Goal: Task Accomplishment & Management: Manage account settings

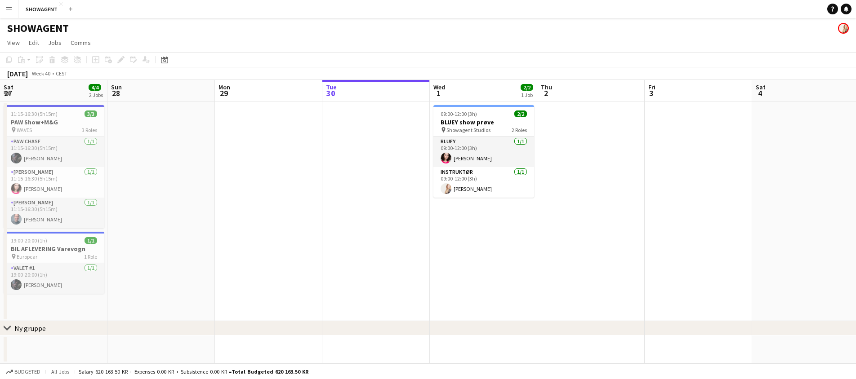
scroll to position [0, 215]
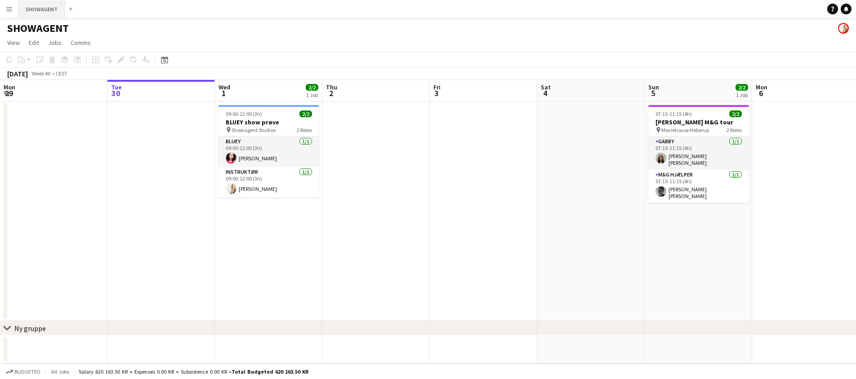
click at [46, 10] on button "SHOWAGENT Close" at bounding box center [41, 9] width 47 height 18
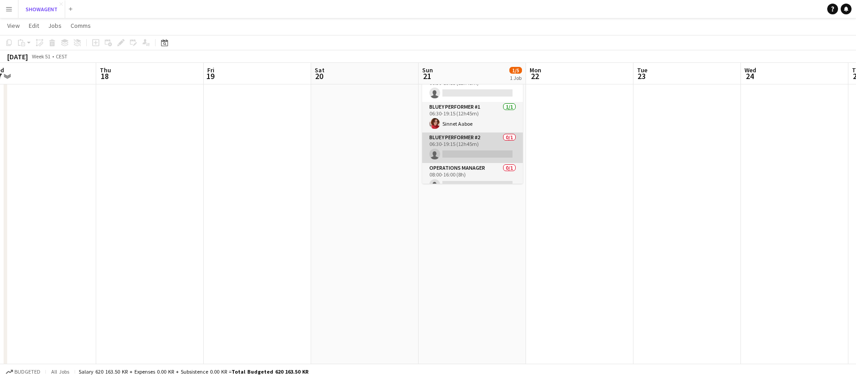
scroll to position [51, 0]
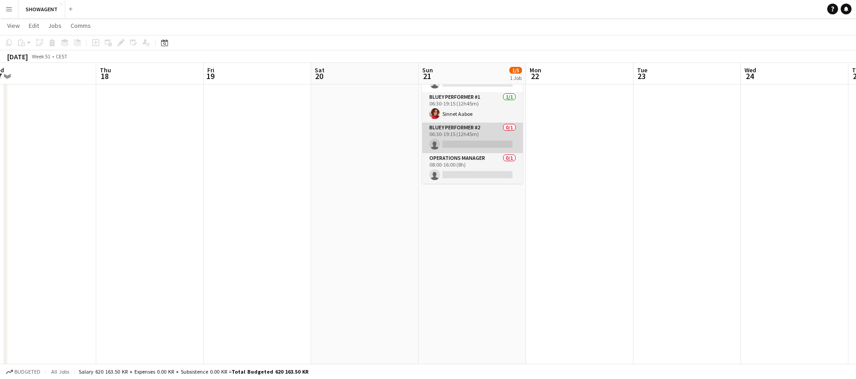
click at [486, 134] on app-card-role "BLUEY Performer #2 0/1 06:30-19:15 (12h45m) single-neutral-actions" at bounding box center [472, 138] width 101 height 31
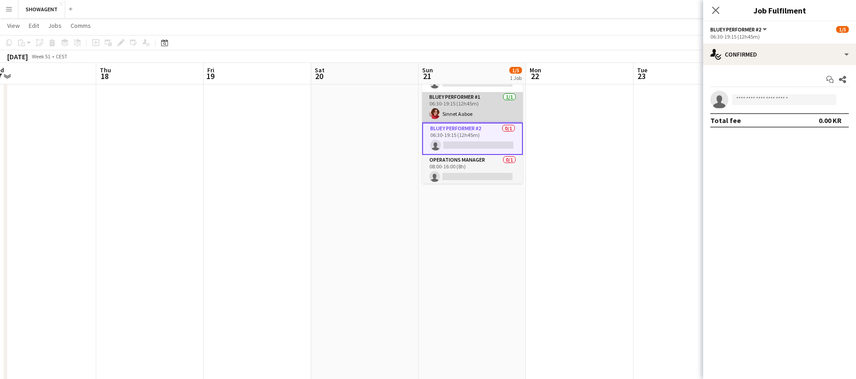
click at [481, 103] on app-card-role "BLUEY Performer #1 [DATE] 06:30-19:15 (12h45m) Sinnet Aaboe" at bounding box center [472, 107] width 101 height 31
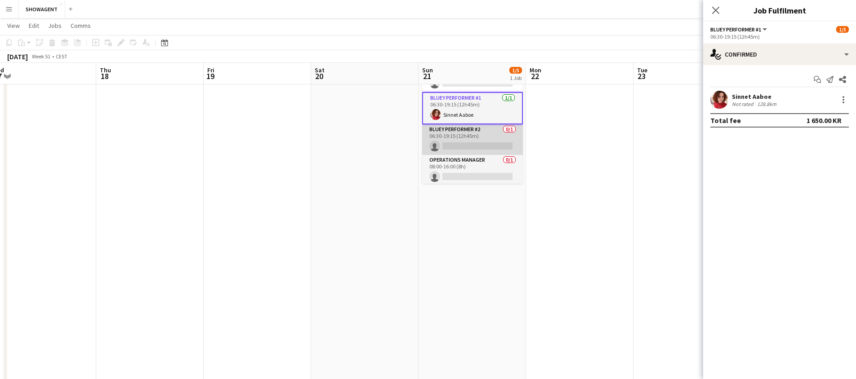
click at [482, 134] on app-card-role "BLUEY Performer #2 0/1 06:30-19:15 (12h45m) single-neutral-actions" at bounding box center [472, 139] width 101 height 31
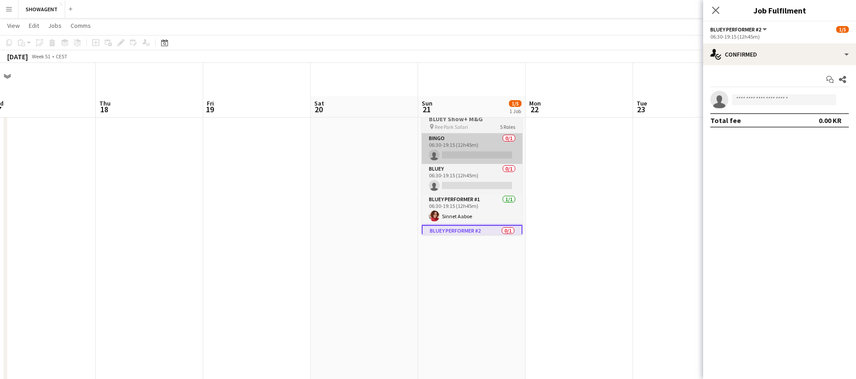
scroll to position [0, 0]
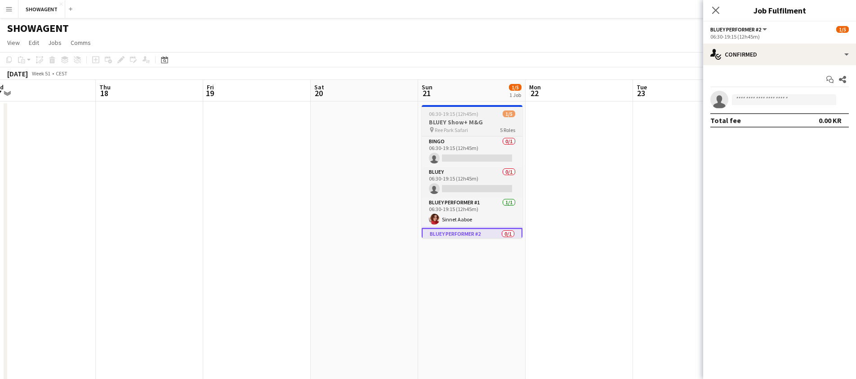
click at [475, 119] on h3 "BLUEY Show+ M&G" at bounding box center [472, 122] width 101 height 8
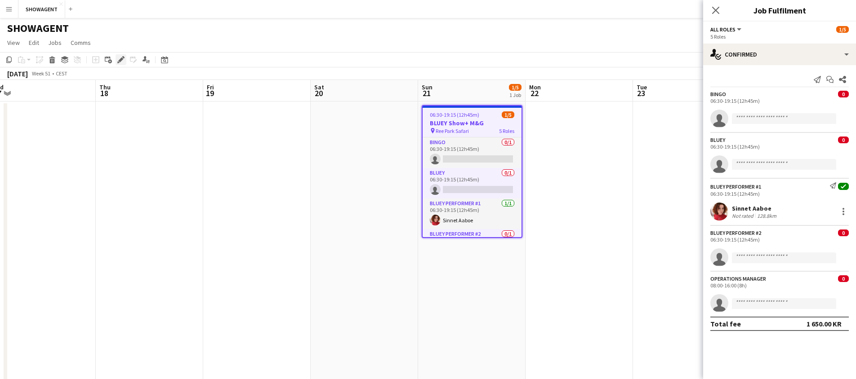
click at [124, 59] on icon "Edit" at bounding box center [120, 59] width 7 height 7
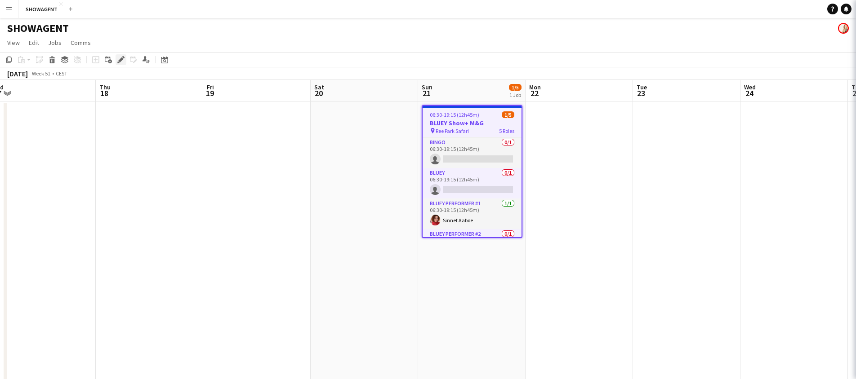
drag, startPoint x: 124, startPoint y: 59, endPoint x: 119, endPoint y: 59, distance: 5.0
click at [123, 59] on icon "Edit" at bounding box center [120, 59] width 7 height 7
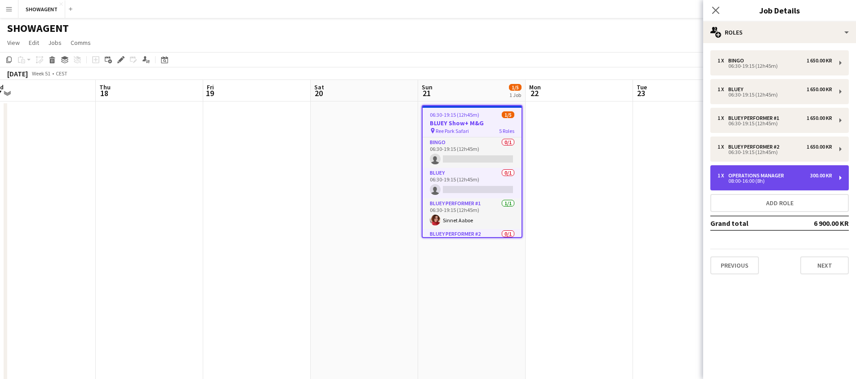
click at [784, 172] on div "1 x Operations Manager 300.00 KR 08:00-16:00 (8h)" at bounding box center [779, 177] width 138 height 25
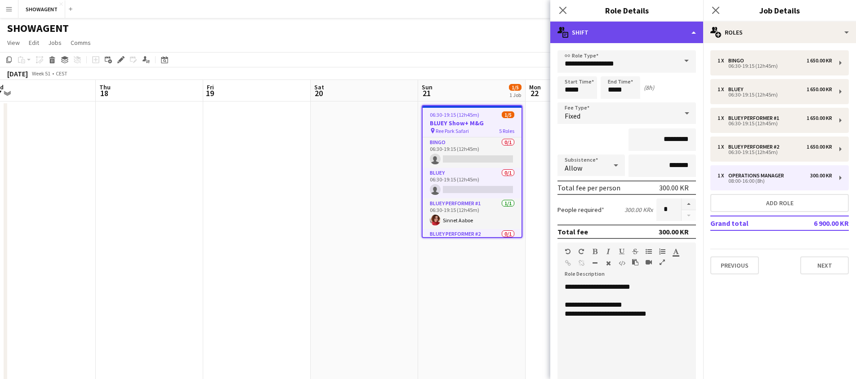
click at [693, 30] on div "multiple-actions-text Shift" at bounding box center [626, 33] width 153 height 22
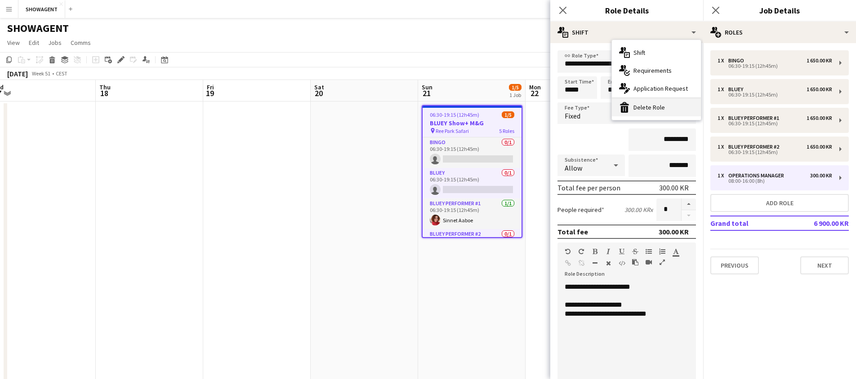
click at [653, 111] on div "bin-2 Delete Role" at bounding box center [656, 107] width 89 height 18
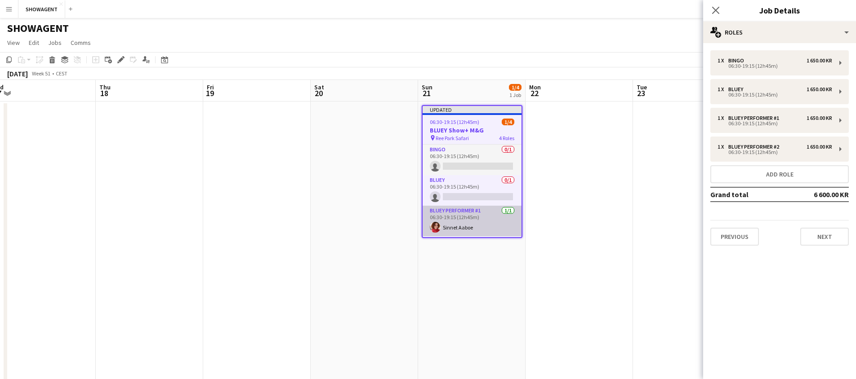
click at [496, 206] on app-card-role "BLUEY Performer #1 [DATE] 06:30-19:15 (12h45m) Sinnet Aaboe" at bounding box center [471, 221] width 99 height 31
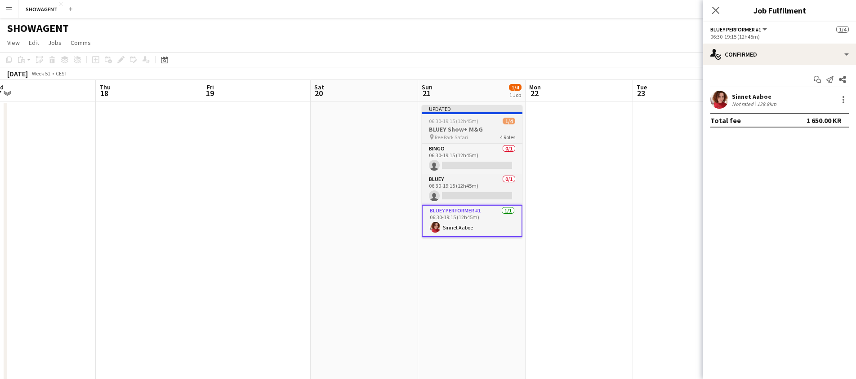
click at [479, 130] on h3 "BLUEY Show+ M&G" at bounding box center [472, 129] width 101 height 8
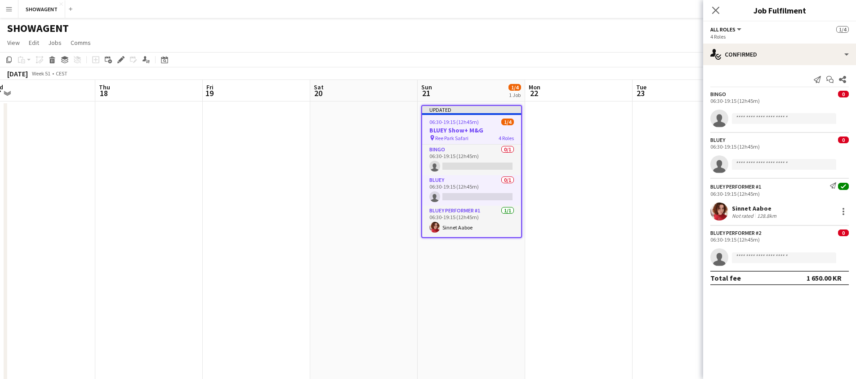
click at [467, 115] on app-job-card "Updated 06:30-19:15 (12h45m) 1/4 BLUEY Show+ M&G pin Ree Park Safari 4 Roles BI…" at bounding box center [471, 171] width 101 height 133
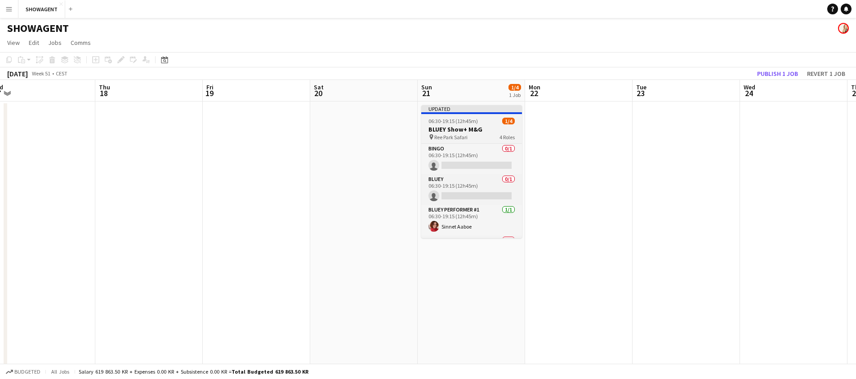
click at [472, 120] on span "06:30-19:15 (12h45m)" at bounding box center [452, 121] width 49 height 7
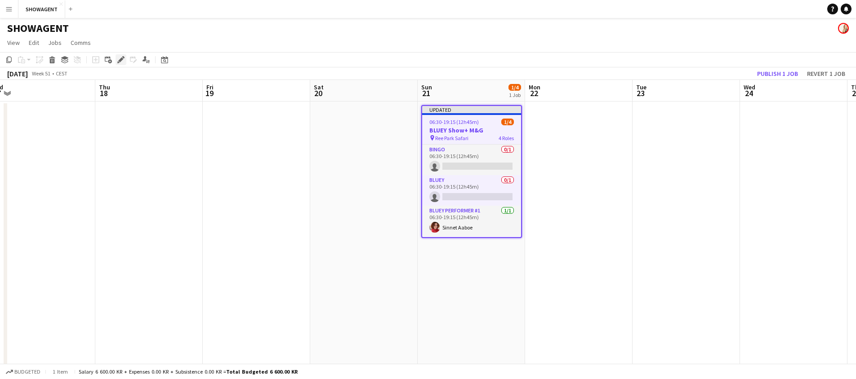
click at [119, 58] on icon "Edit" at bounding box center [120, 59] width 7 height 7
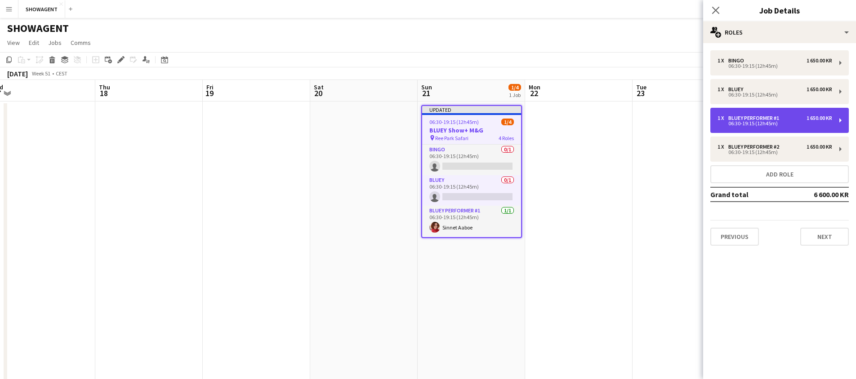
click at [786, 124] on div "06:30-19:15 (12h45m)" at bounding box center [774, 123] width 115 height 4
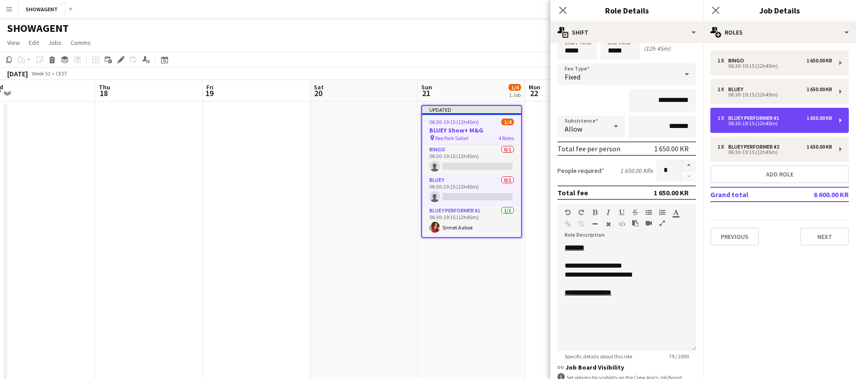
scroll to position [40, 0]
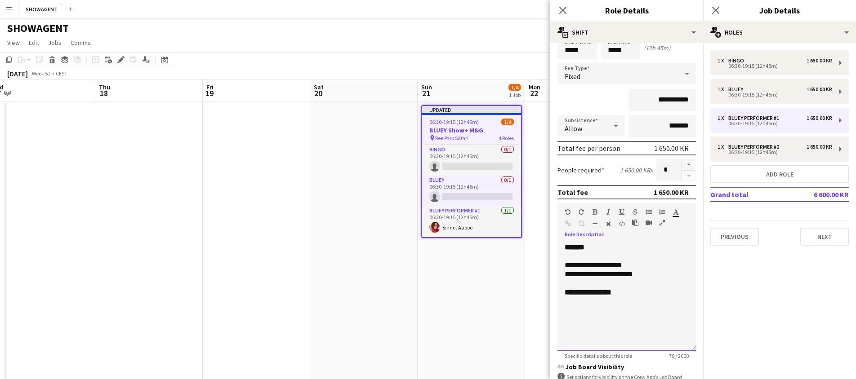
click at [646, 276] on div "**********" at bounding box center [626, 274] width 124 height 9
click at [637, 275] on div "**********" at bounding box center [626, 279] width 124 height 18
click at [626, 284] on div "**********" at bounding box center [626, 283] width 124 height 9
click at [595, 303] on u "**********" at bounding box center [587, 301] width 47 height 7
drag, startPoint x: 668, startPoint y: 253, endPoint x: 672, endPoint y: 140, distance: 113.8
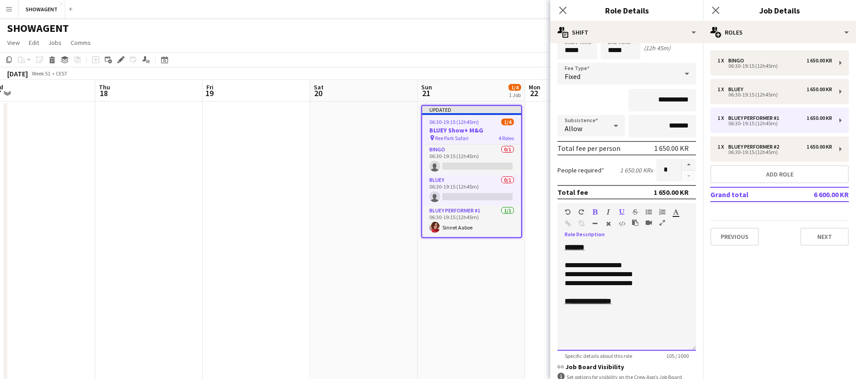
click at [668, 248] on div "**********" at bounding box center [626, 297] width 138 height 108
click at [667, 104] on input "**********" at bounding box center [661, 100] width 67 height 22
click at [670, 101] on input "**********" at bounding box center [661, 100] width 67 height 22
click at [670, 102] on input "**********" at bounding box center [661, 100] width 67 height 22
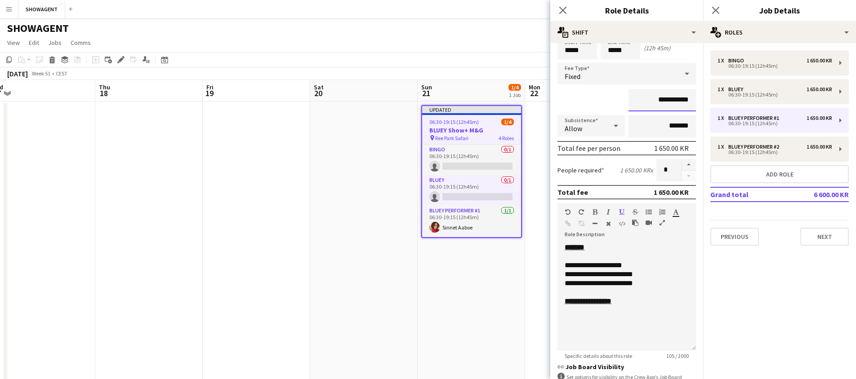
click at [670, 102] on input "**********" at bounding box center [661, 100] width 67 height 22
type input "********"
click at [656, 266] on div "**********" at bounding box center [626, 265] width 124 height 9
drag, startPoint x: 651, startPoint y: 300, endPoint x: 639, endPoint y: 299, distance: 12.1
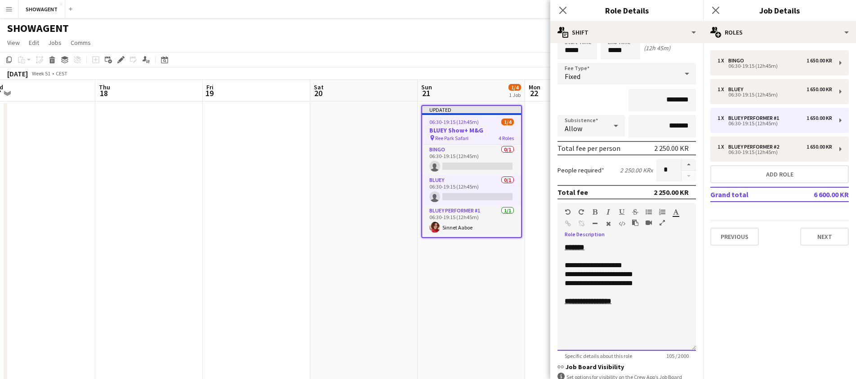
click at [651, 299] on div "**********" at bounding box center [626, 301] width 124 height 9
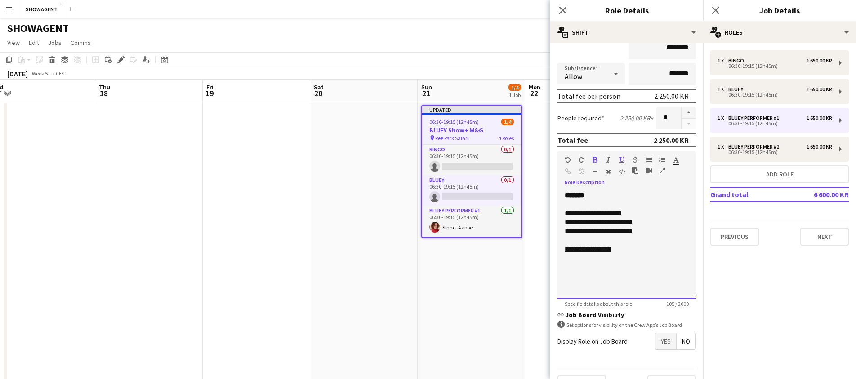
scroll to position [113, 0]
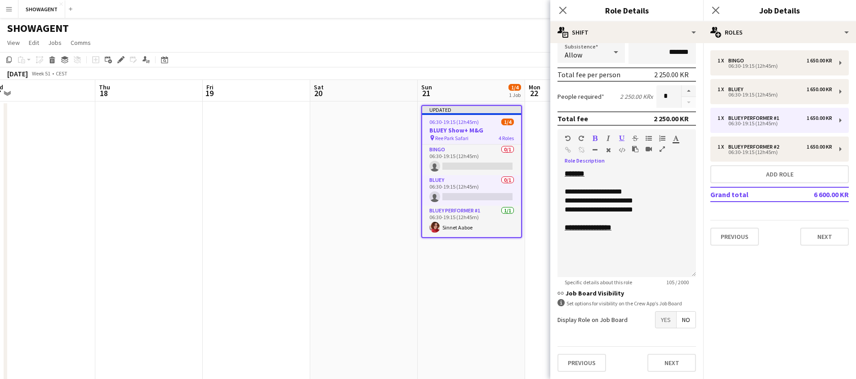
click at [665, 320] on span "Yes" at bounding box center [665, 320] width 21 height 16
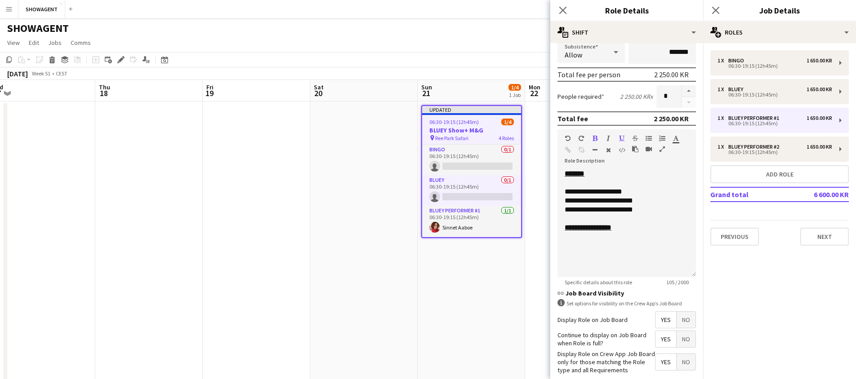
scroll to position [160, 0]
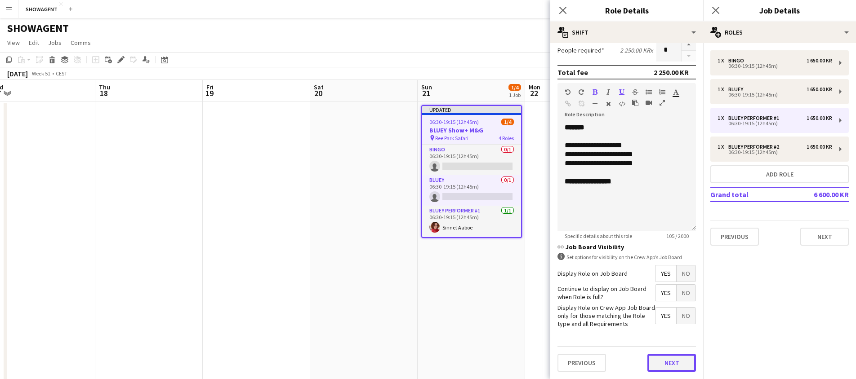
click at [671, 361] on button "Next" at bounding box center [671, 363] width 49 height 18
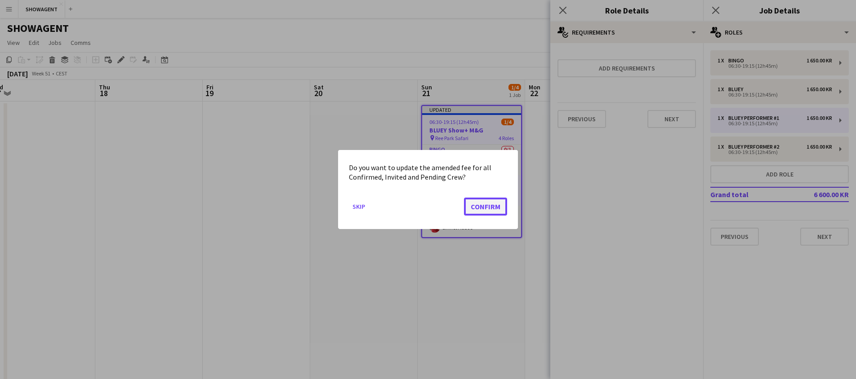
click at [484, 204] on button "Confirm" at bounding box center [485, 207] width 43 height 18
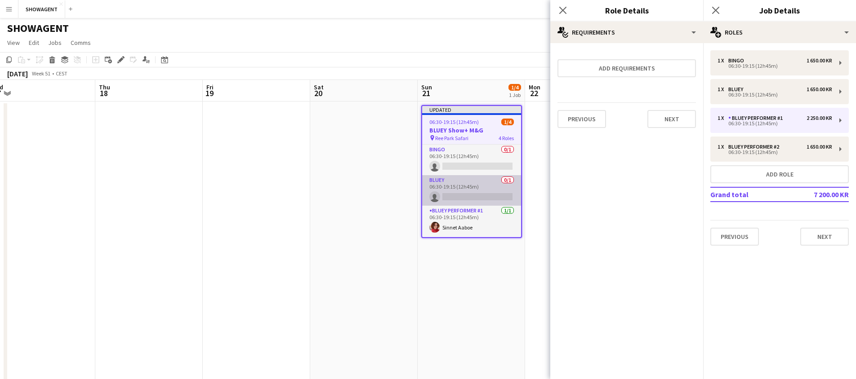
click at [491, 188] on app-card-role "BLUEY 0/1 06:30-19:15 (12h45m) single-neutral-actions" at bounding box center [471, 190] width 99 height 31
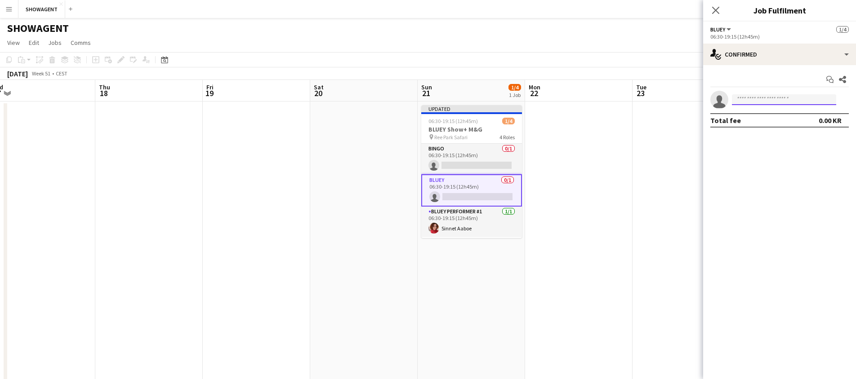
click at [753, 99] on input at bounding box center [784, 99] width 104 height 11
type input "*****"
click at [756, 118] on span "[EMAIL_ADDRESS][DOMAIN_NAME]" at bounding box center [784, 119] width 90 height 7
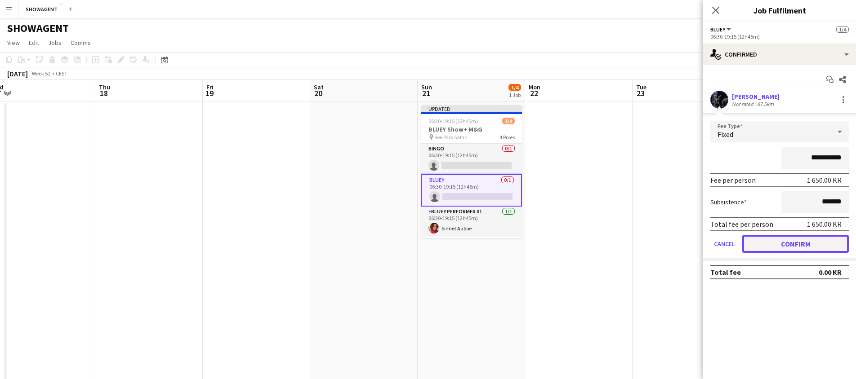
click at [797, 246] on button "Confirm" at bounding box center [795, 244] width 106 height 18
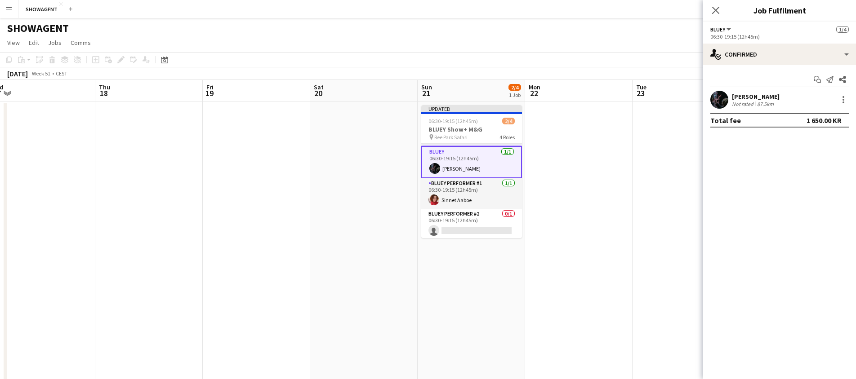
scroll to position [30, 0]
click at [478, 217] on app-card-role "BLUEY Performer #2 0/1 06:30-19:15 (12h45m) single-neutral-actions" at bounding box center [471, 223] width 101 height 31
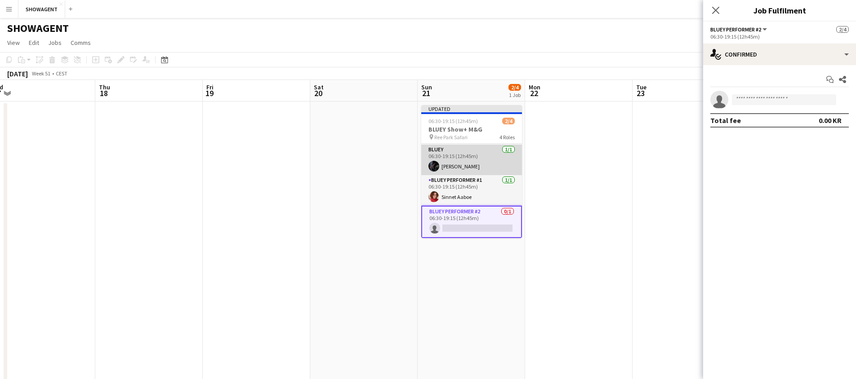
click at [489, 154] on app-card-role "BLUEY [DATE] 06:30-19:15 (12h45m) [PERSON_NAME]" at bounding box center [471, 160] width 101 height 31
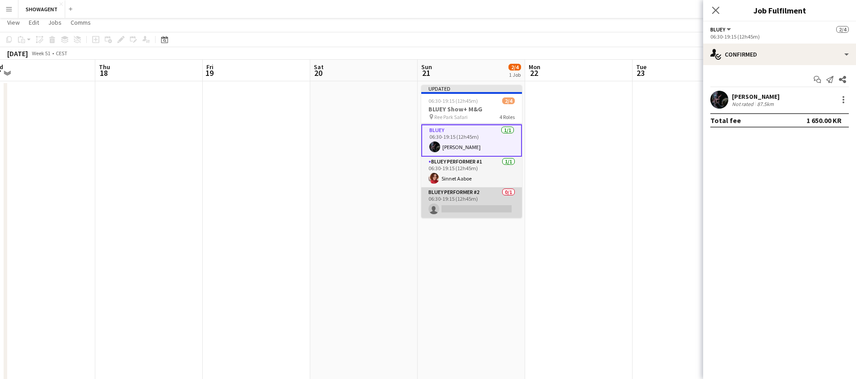
scroll to position [31, 0]
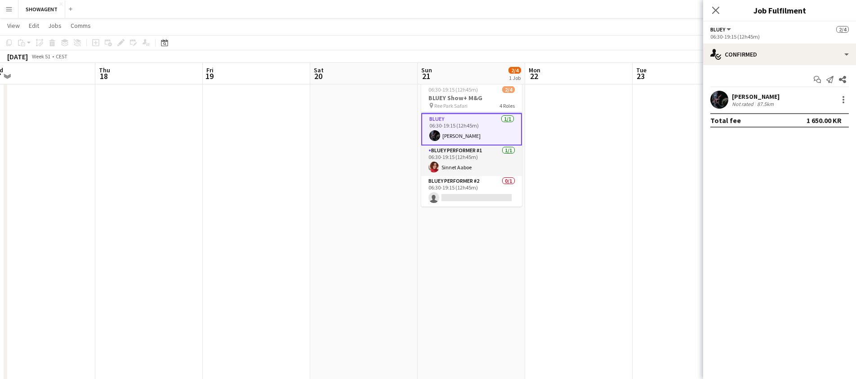
click at [755, 89] on div "Start chat Send notification Share [PERSON_NAME] Not rated 87.5km Total fee 1 6…" at bounding box center [779, 100] width 153 height 70
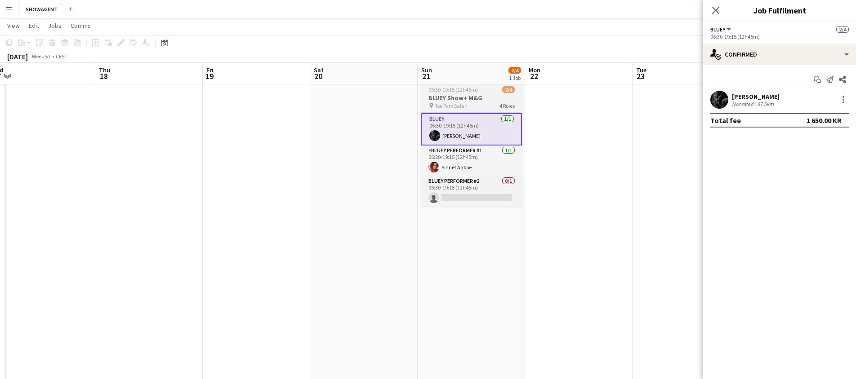
click at [456, 94] on h3 "BLUEY Show+ M&G" at bounding box center [471, 98] width 101 height 8
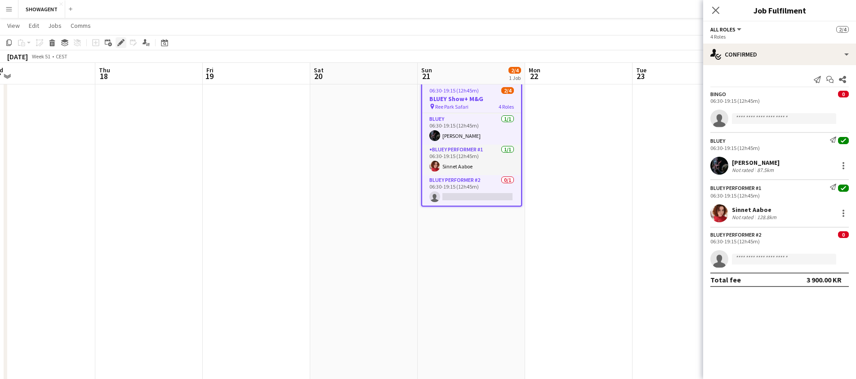
click at [121, 44] on icon "Edit" at bounding box center [120, 42] width 7 height 7
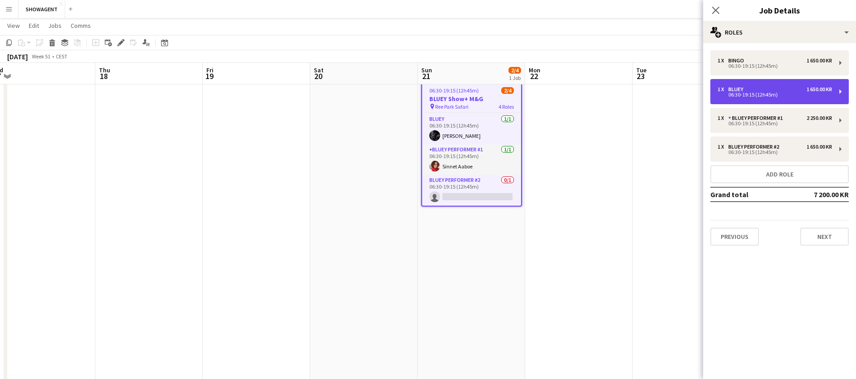
click at [728, 87] on div "BLUEY" at bounding box center [737, 89] width 18 height 6
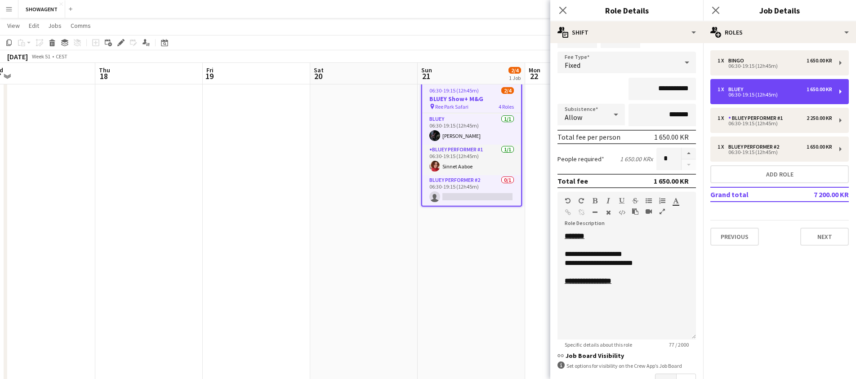
scroll to position [113, 0]
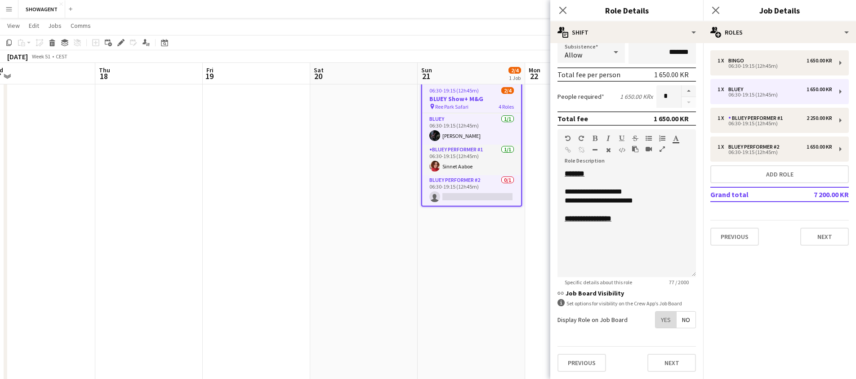
click at [667, 323] on span "Yes" at bounding box center [665, 320] width 21 height 16
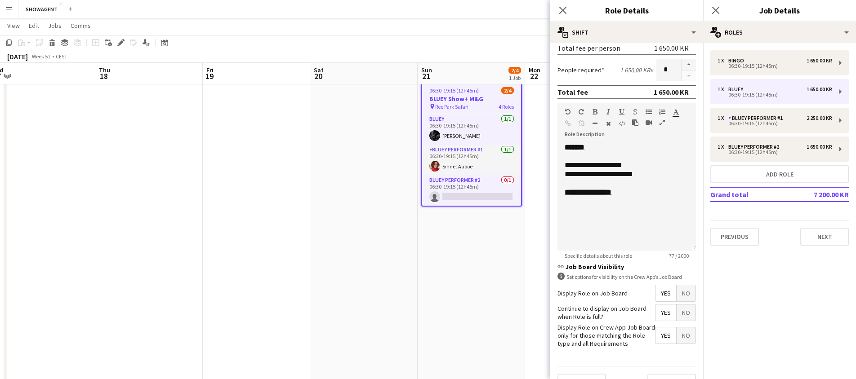
scroll to position [160, 0]
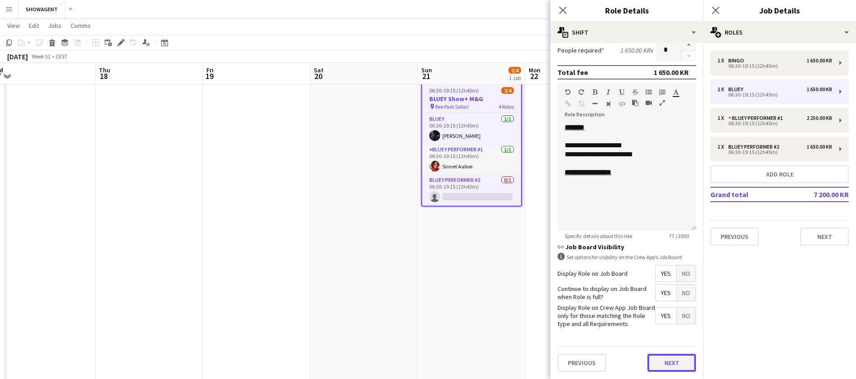
click at [670, 363] on button "Next" at bounding box center [671, 363] width 49 height 18
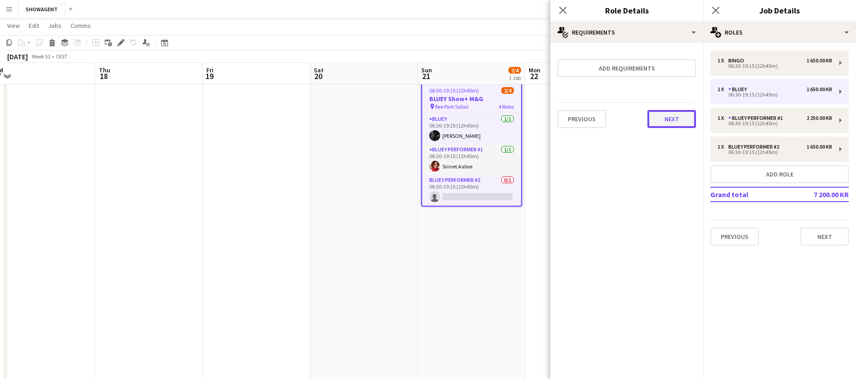
click at [679, 124] on button "Next" at bounding box center [671, 119] width 49 height 18
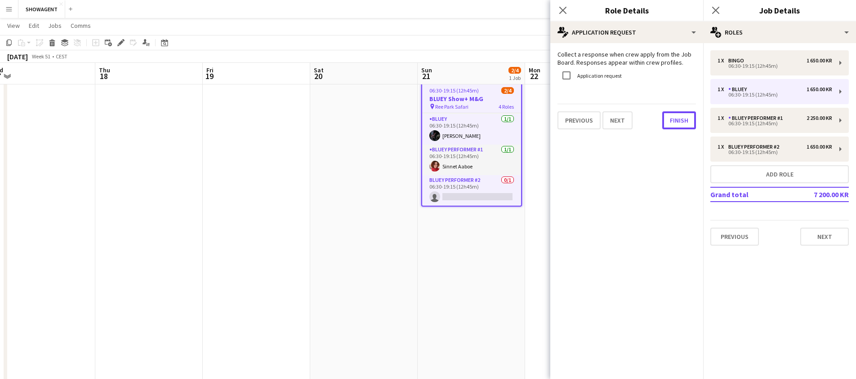
click at [674, 122] on button "Finish" at bounding box center [679, 120] width 34 height 18
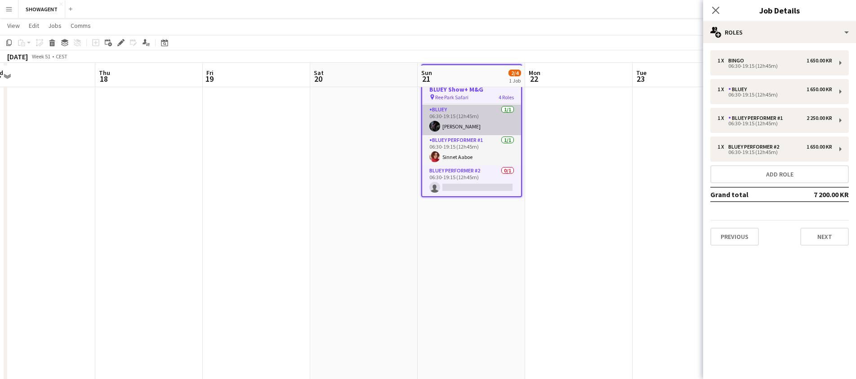
scroll to position [51, 0]
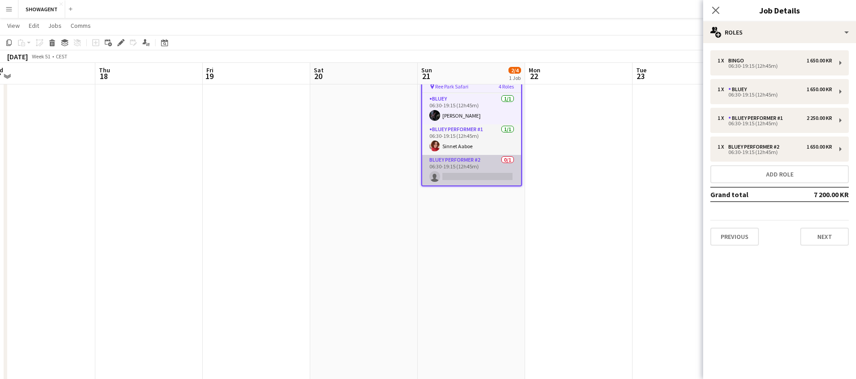
click at [478, 168] on app-card-role "BLUEY Performer #2 0/1 06:30-19:15 (12h45m) single-neutral-actions" at bounding box center [471, 170] width 99 height 31
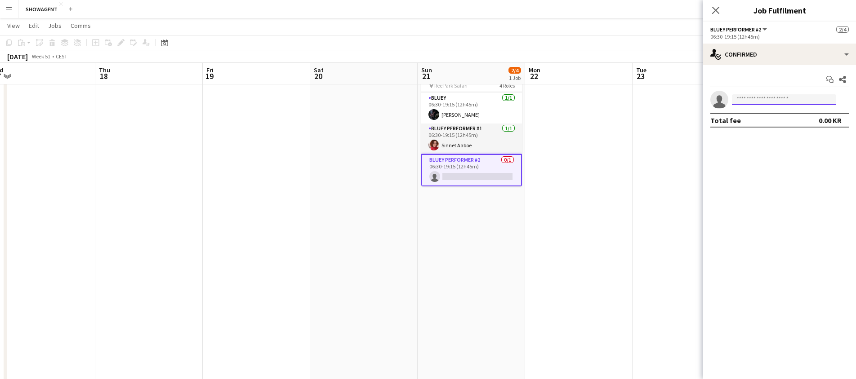
click at [758, 101] on input at bounding box center [784, 99] width 104 height 11
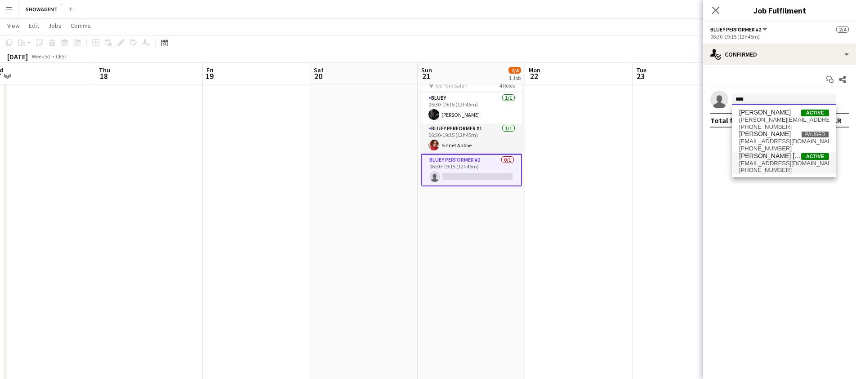
type input "****"
click at [755, 156] on span "[PERSON_NAME] [PERSON_NAME] [PERSON_NAME]" at bounding box center [770, 156] width 62 height 8
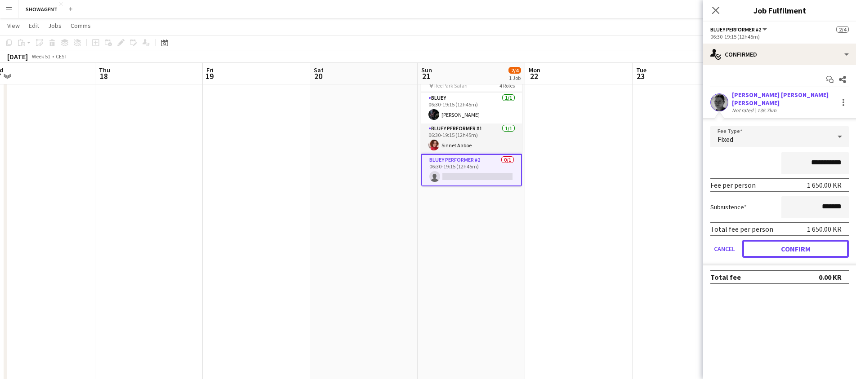
click at [776, 245] on button "Confirm" at bounding box center [795, 249] width 106 height 18
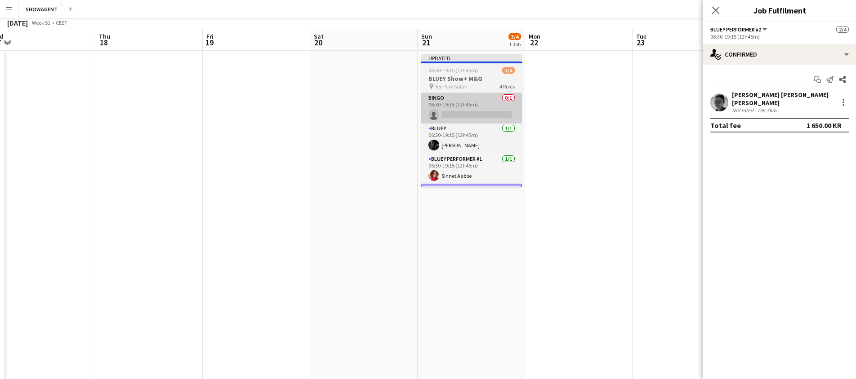
scroll to position [0, 0]
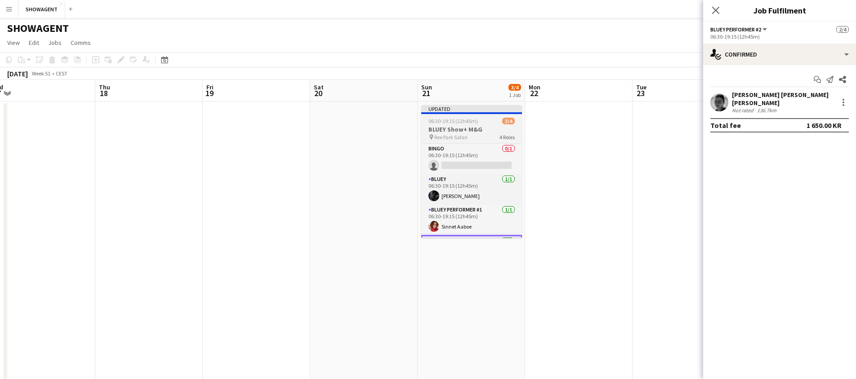
click at [465, 128] on h3 "BLUEY Show+ M&G" at bounding box center [471, 129] width 101 height 8
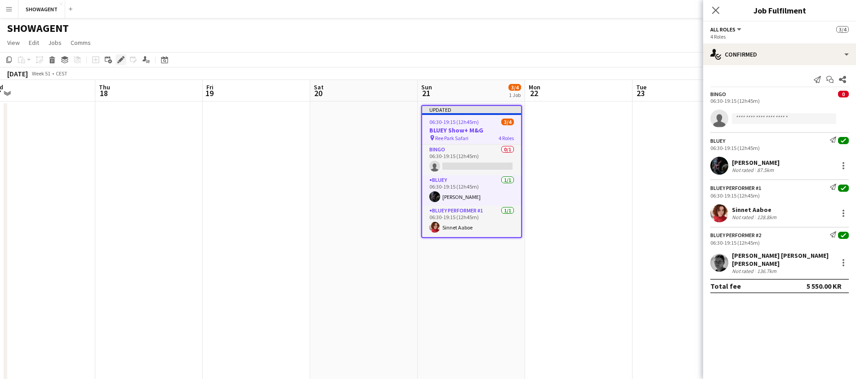
click at [121, 59] on icon at bounding box center [120, 60] width 5 height 5
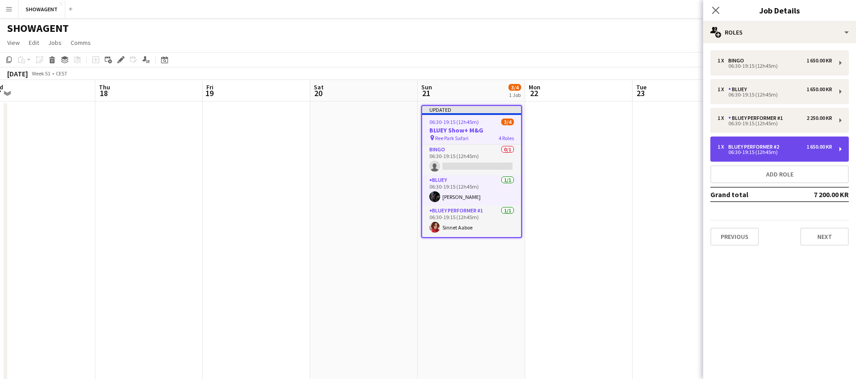
drag, startPoint x: 751, startPoint y: 146, endPoint x: 745, endPoint y: 146, distance: 5.5
click at [750, 146] on div "BLUEY Performer #2" at bounding box center [755, 147] width 54 height 6
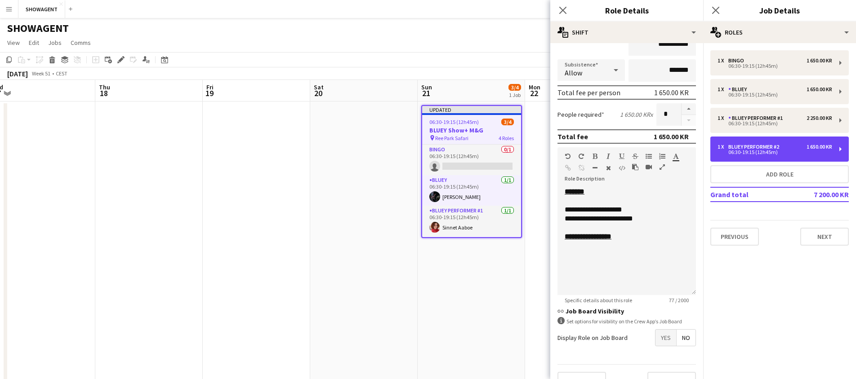
scroll to position [113, 0]
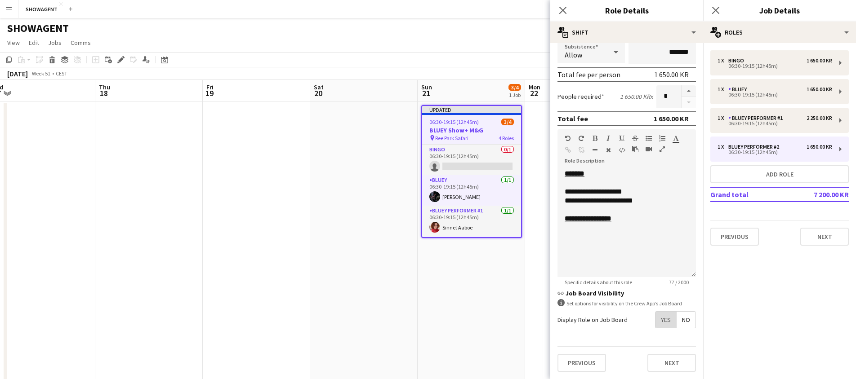
click at [666, 322] on span "Yes" at bounding box center [665, 320] width 21 height 16
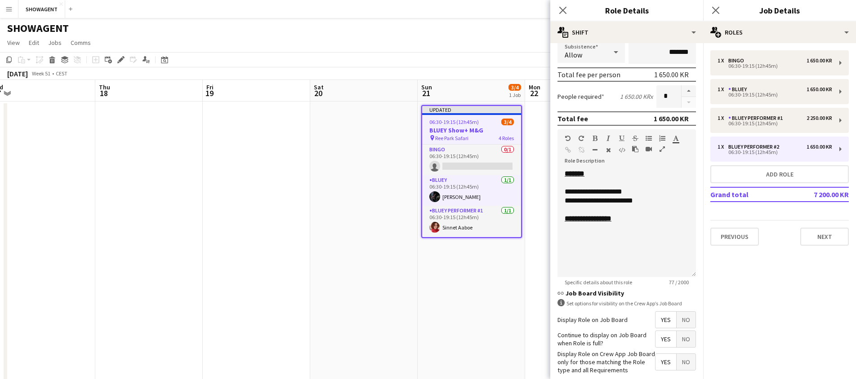
scroll to position [160, 0]
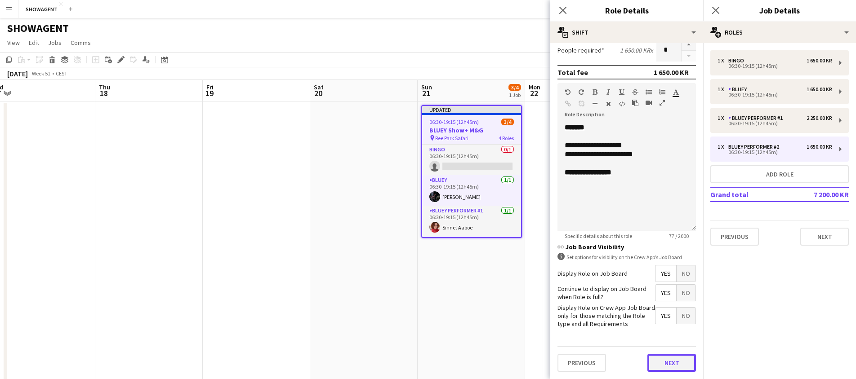
click at [679, 364] on button "Next" at bounding box center [671, 363] width 49 height 18
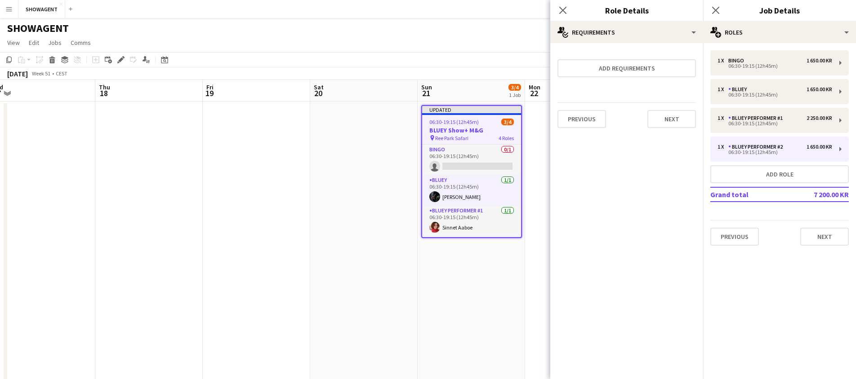
scroll to position [0, 0]
click at [677, 114] on button "Next" at bounding box center [671, 119] width 49 height 18
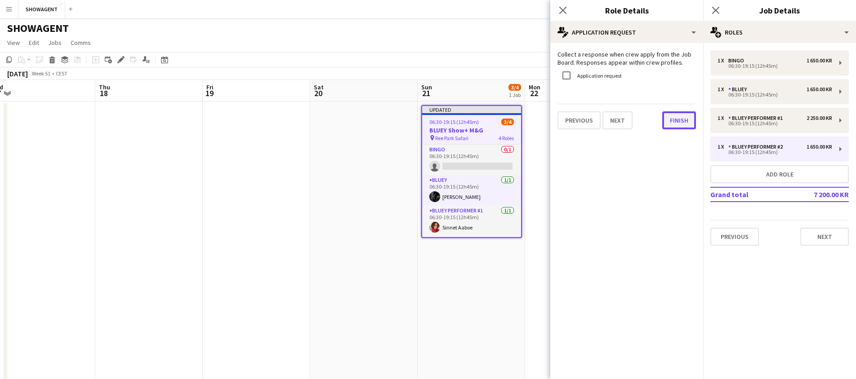
click at [673, 125] on button "Finish" at bounding box center [679, 120] width 34 height 18
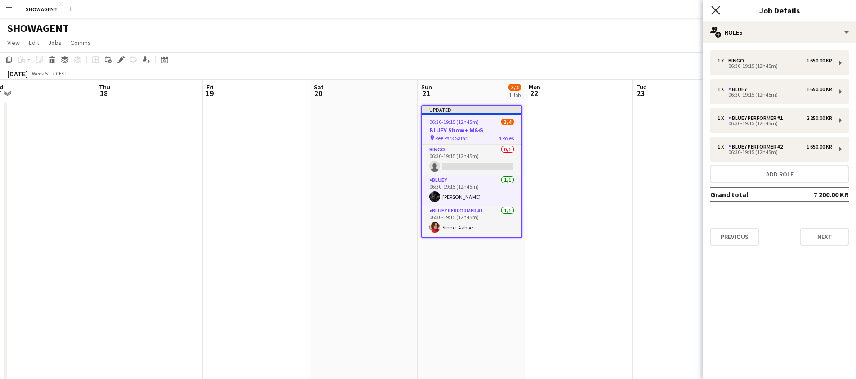
click at [716, 9] on icon "Close pop-in" at bounding box center [715, 10] width 9 height 9
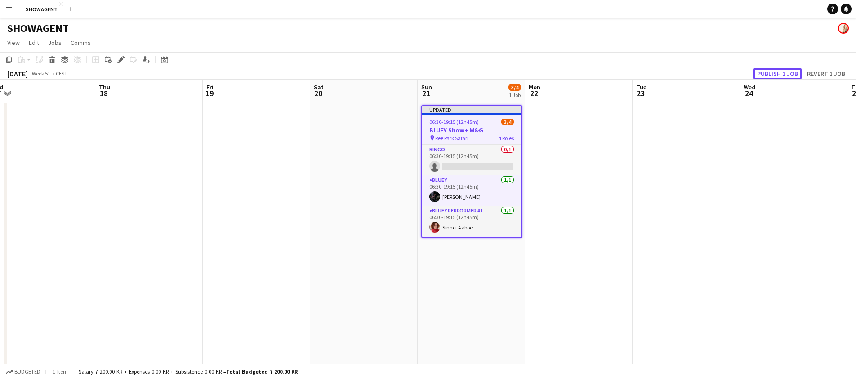
click at [785, 72] on button "Publish 1 job" at bounding box center [777, 74] width 48 height 12
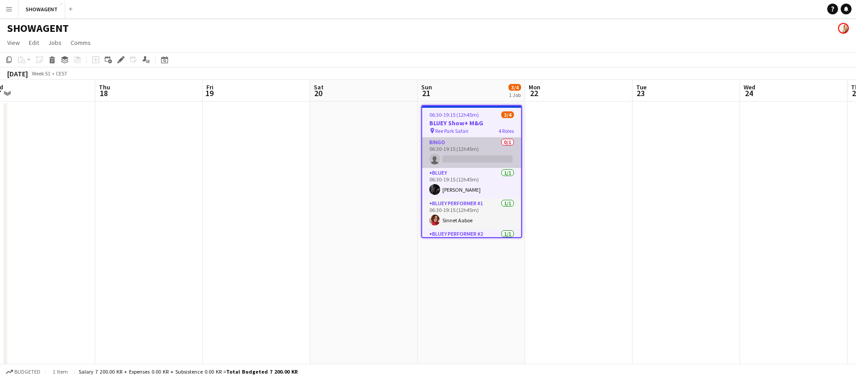
scroll to position [0, 190]
